Goal: Task Accomplishment & Management: Manage account settings

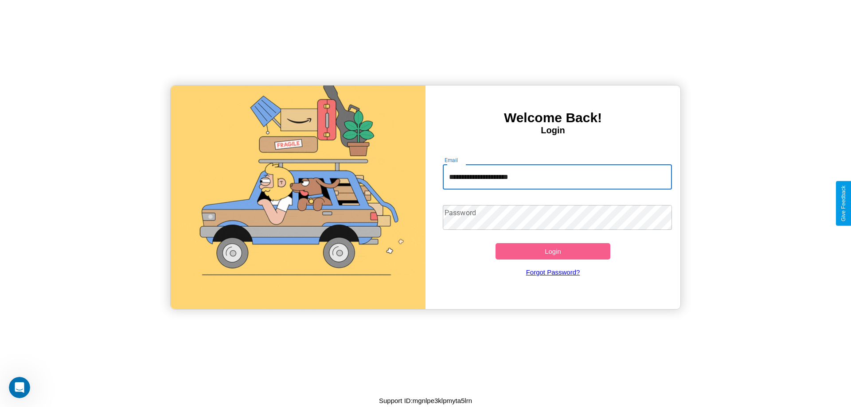
type input "**********"
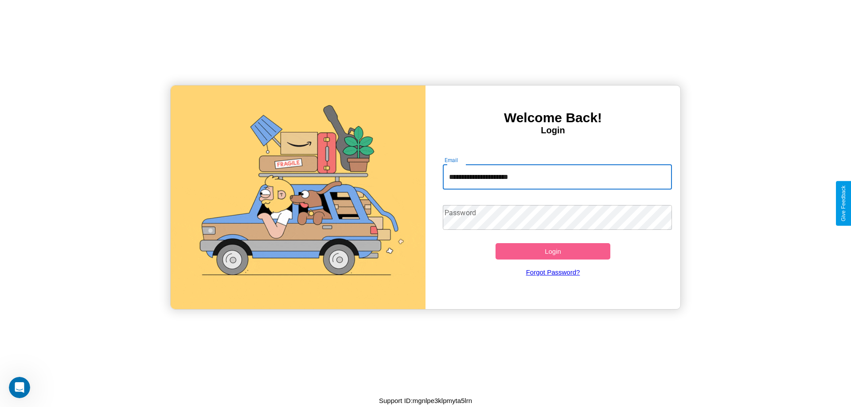
click at [553, 251] on button "Login" at bounding box center [553, 251] width 115 height 16
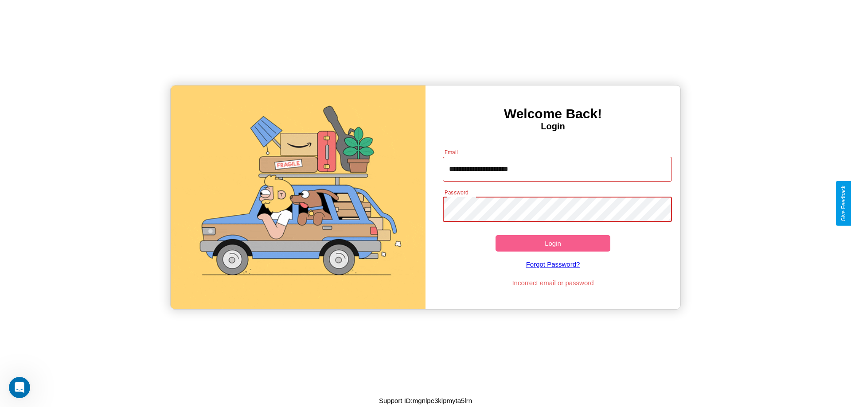
click at [553, 243] on button "Login" at bounding box center [553, 243] width 115 height 16
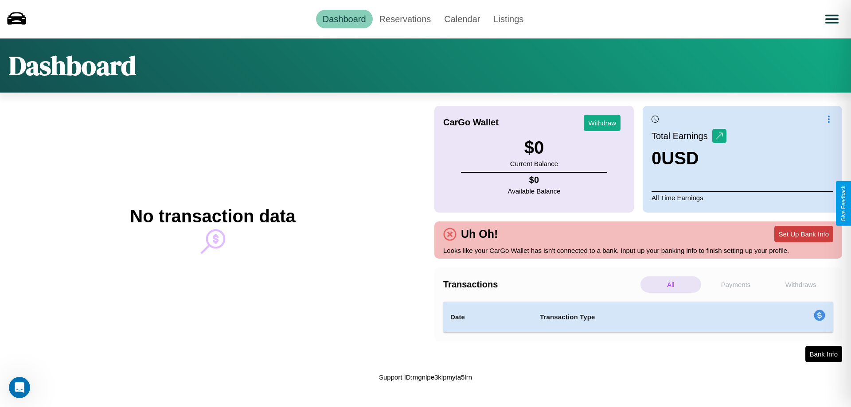
click at [804, 234] on button "Set Up Bank Info" at bounding box center [803, 234] width 59 height 16
